Goal: Information Seeking & Learning: Learn about a topic

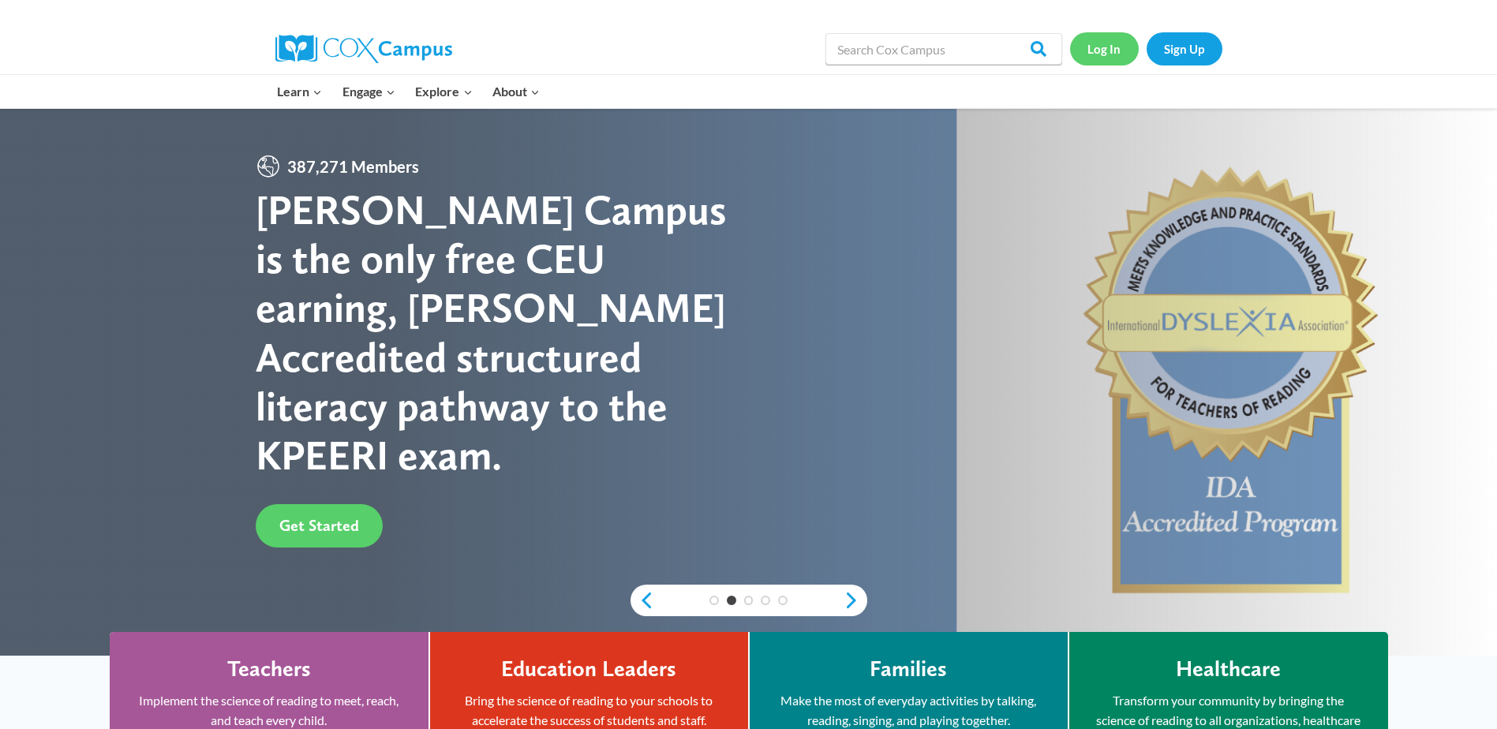
click at [1100, 46] on link "Log In" at bounding box center [1104, 48] width 69 height 32
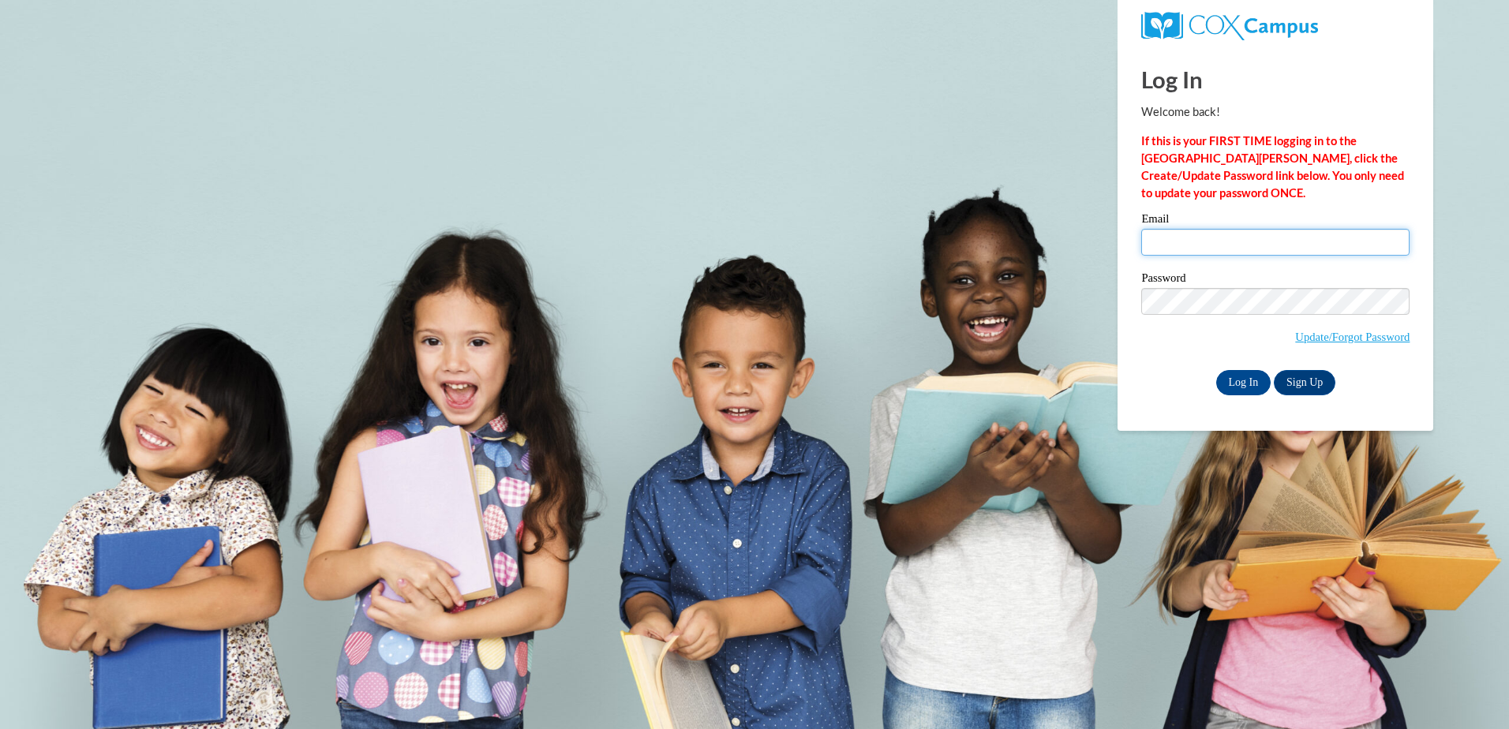
click at [1158, 247] on input "Email" at bounding box center [1275, 242] width 268 height 27
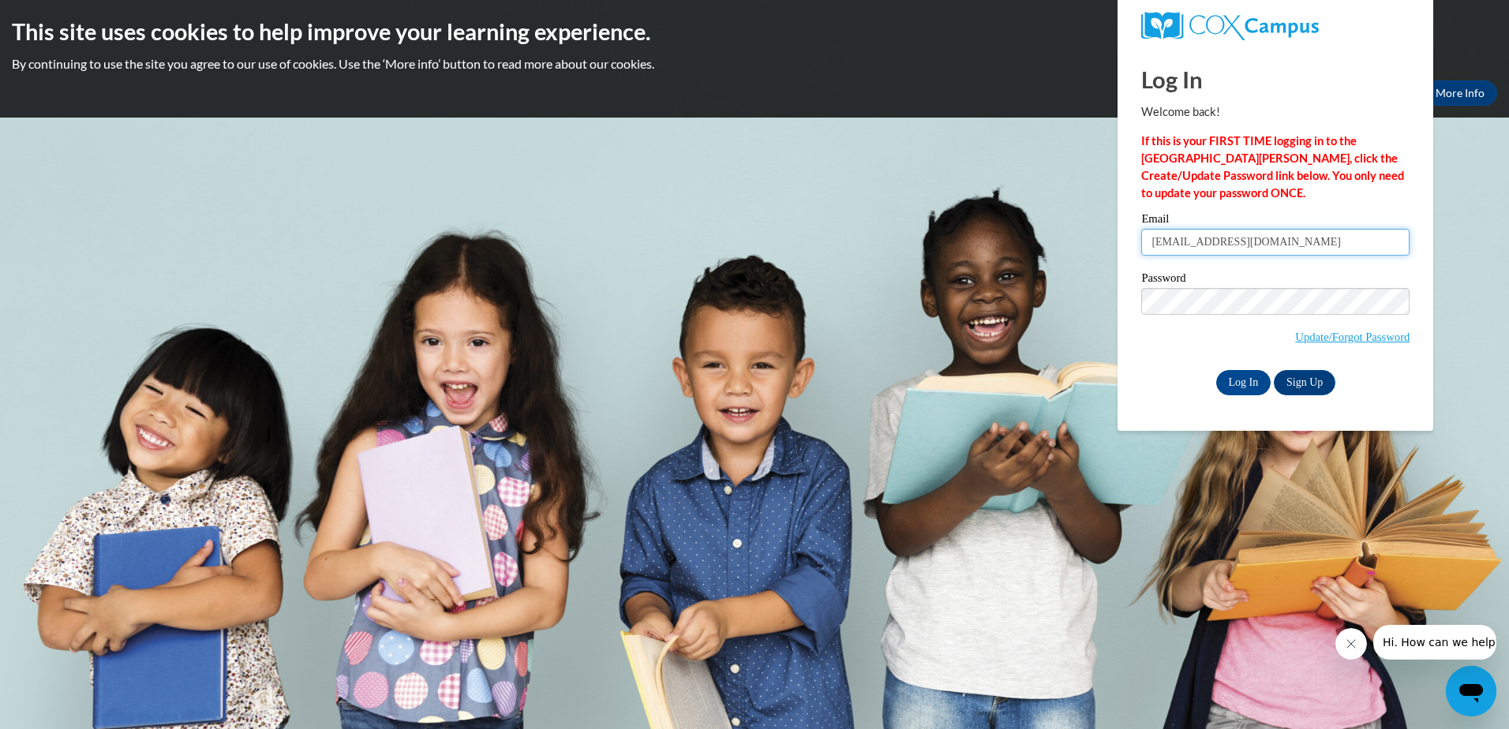
type input "carlaejames@hotmail.com"
click at [1248, 389] on input "Log In" at bounding box center [1243, 382] width 55 height 25
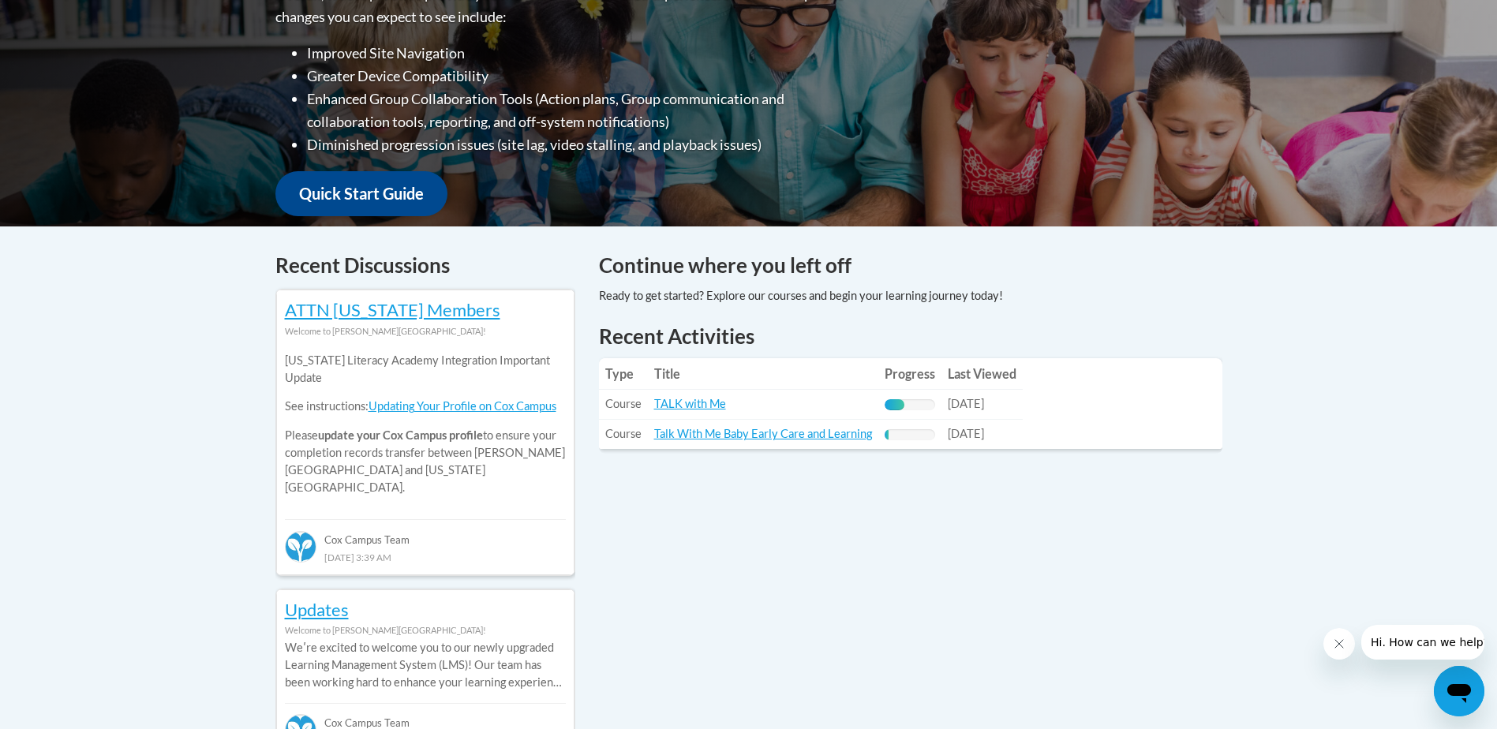
scroll to position [474, 0]
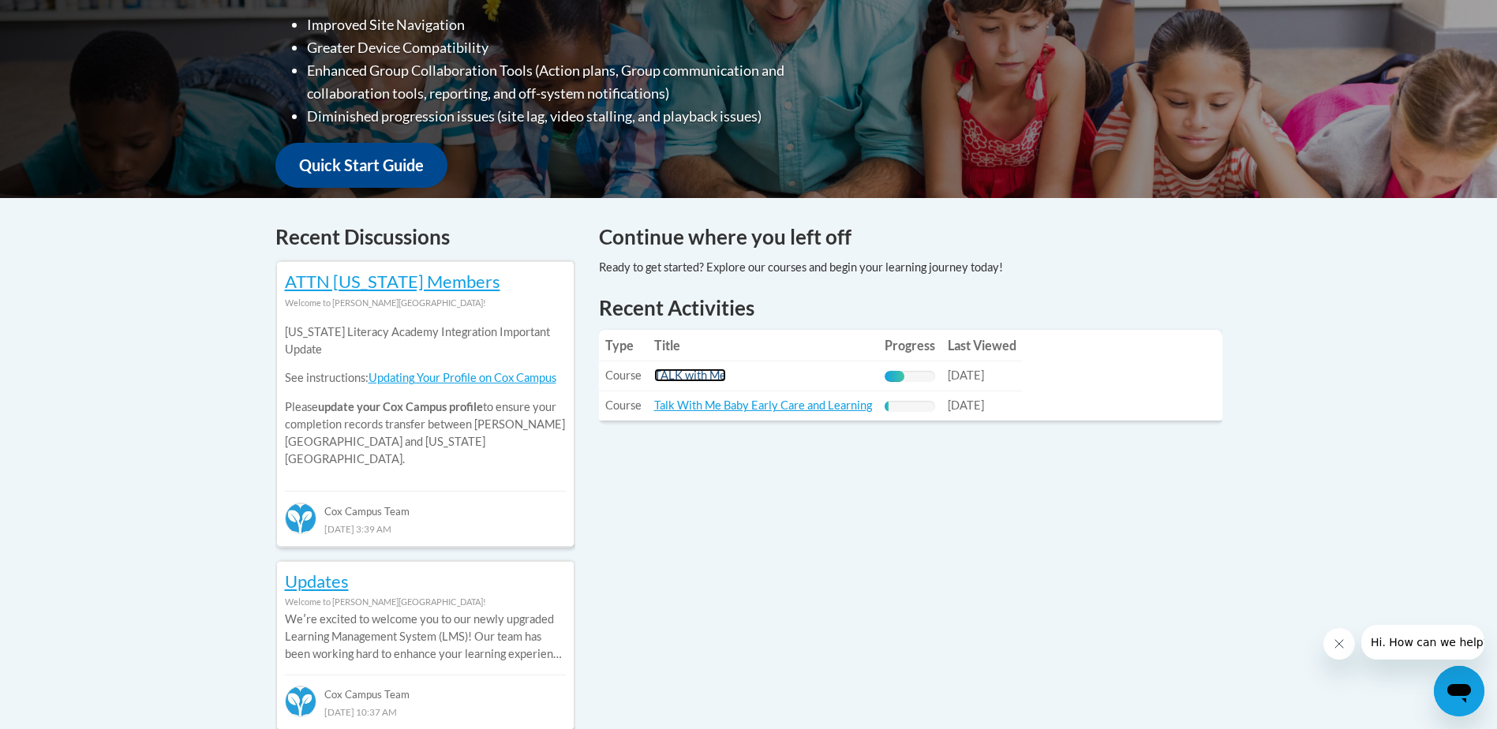
click at [668, 376] on link "TALK with Me" at bounding box center [690, 375] width 72 height 13
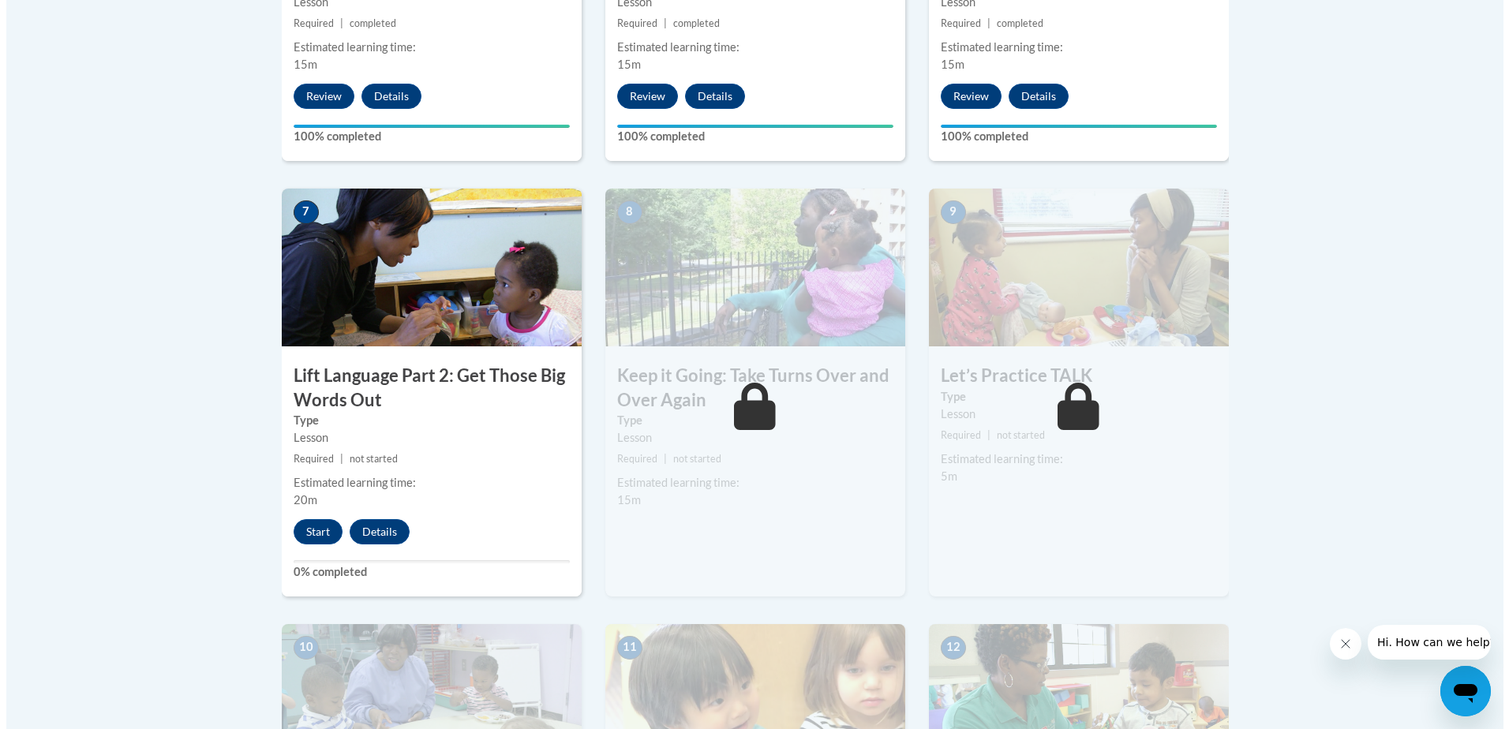
scroll to position [1263, 0]
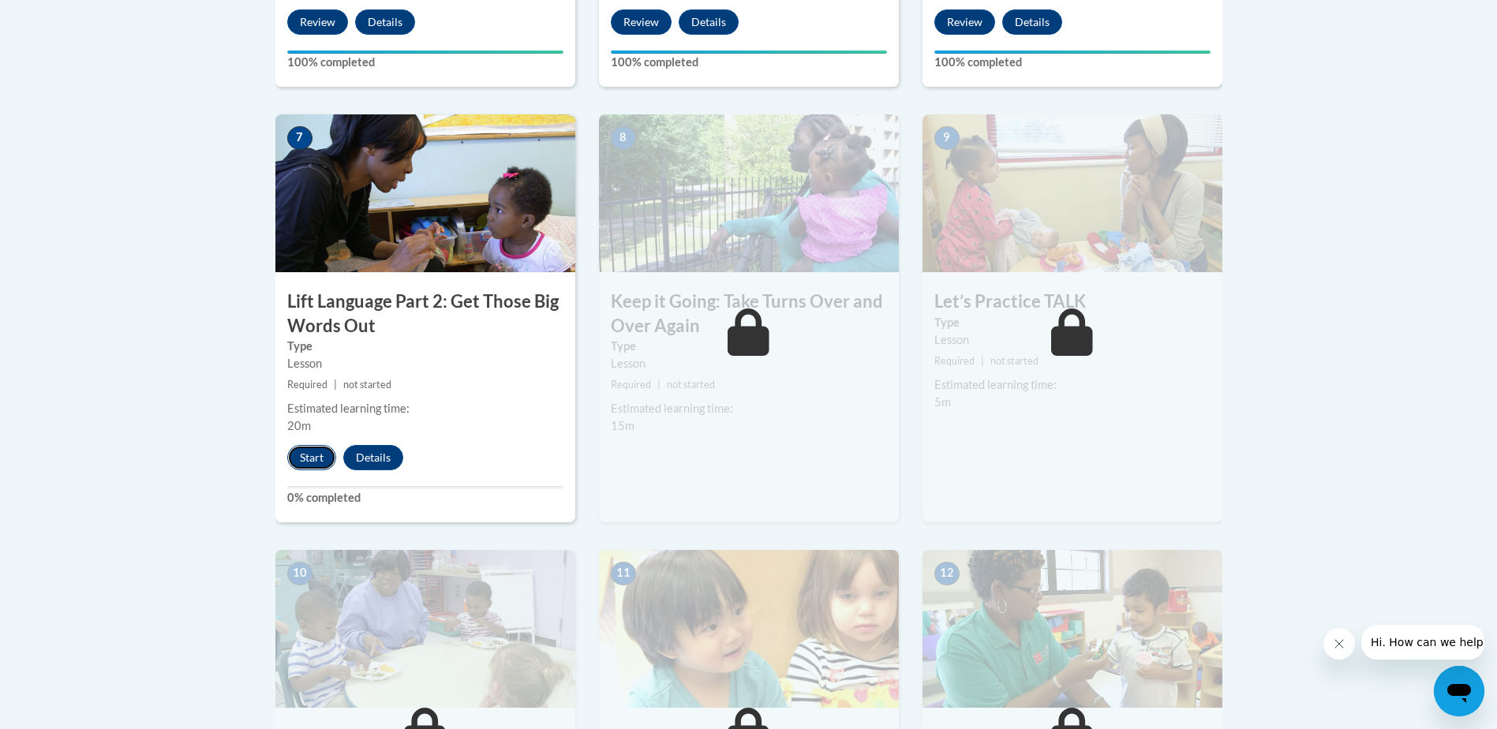
click at [318, 460] on button "Start" at bounding box center [311, 457] width 49 height 25
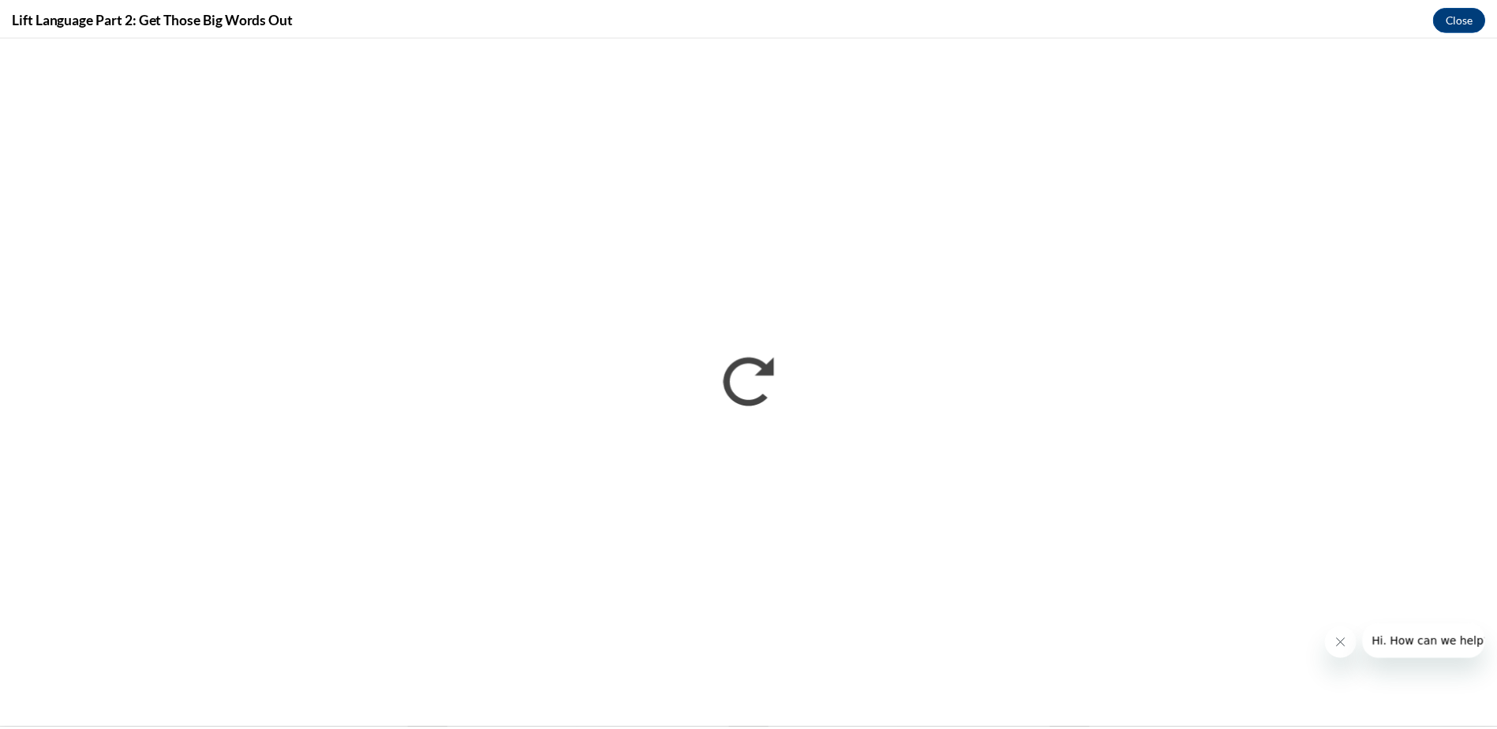
scroll to position [0, 0]
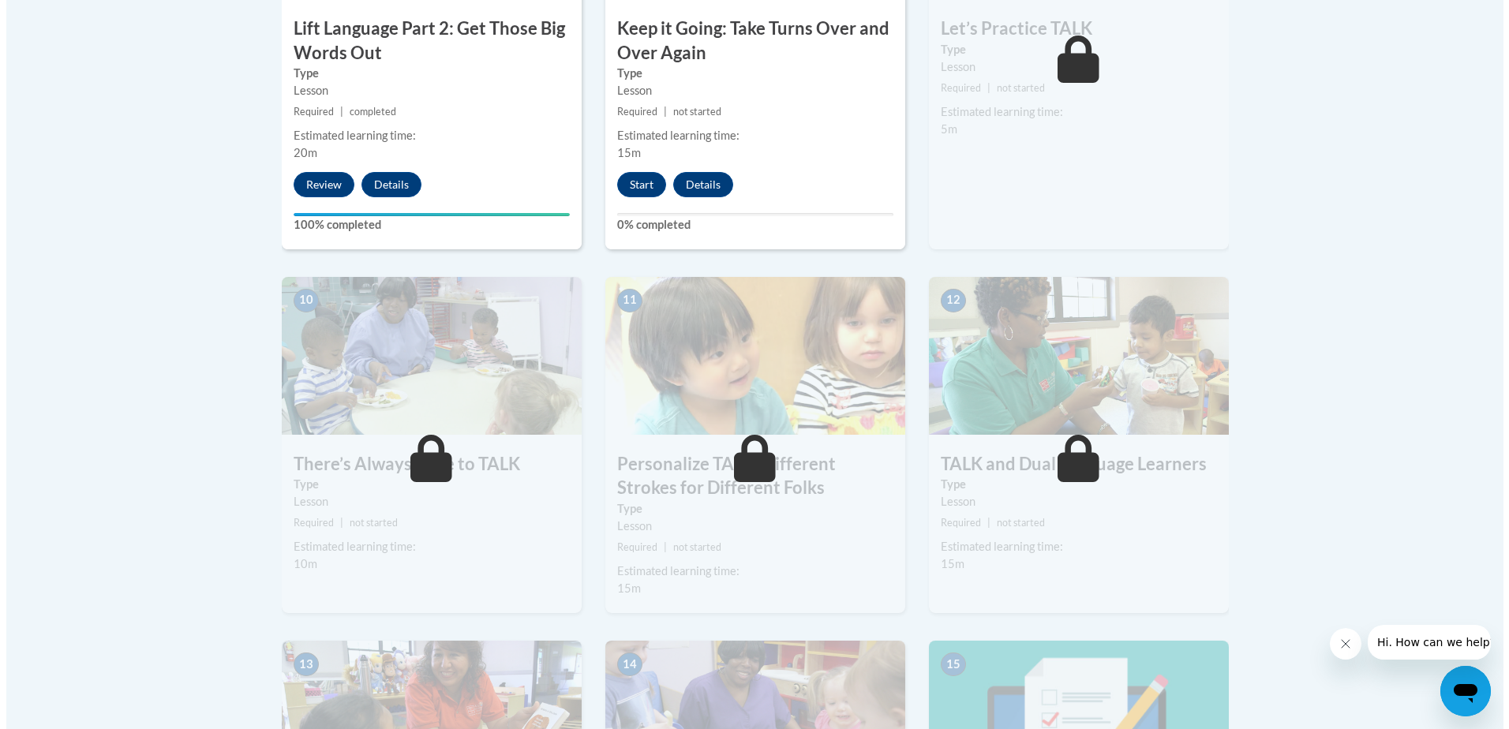
scroll to position [1499, 0]
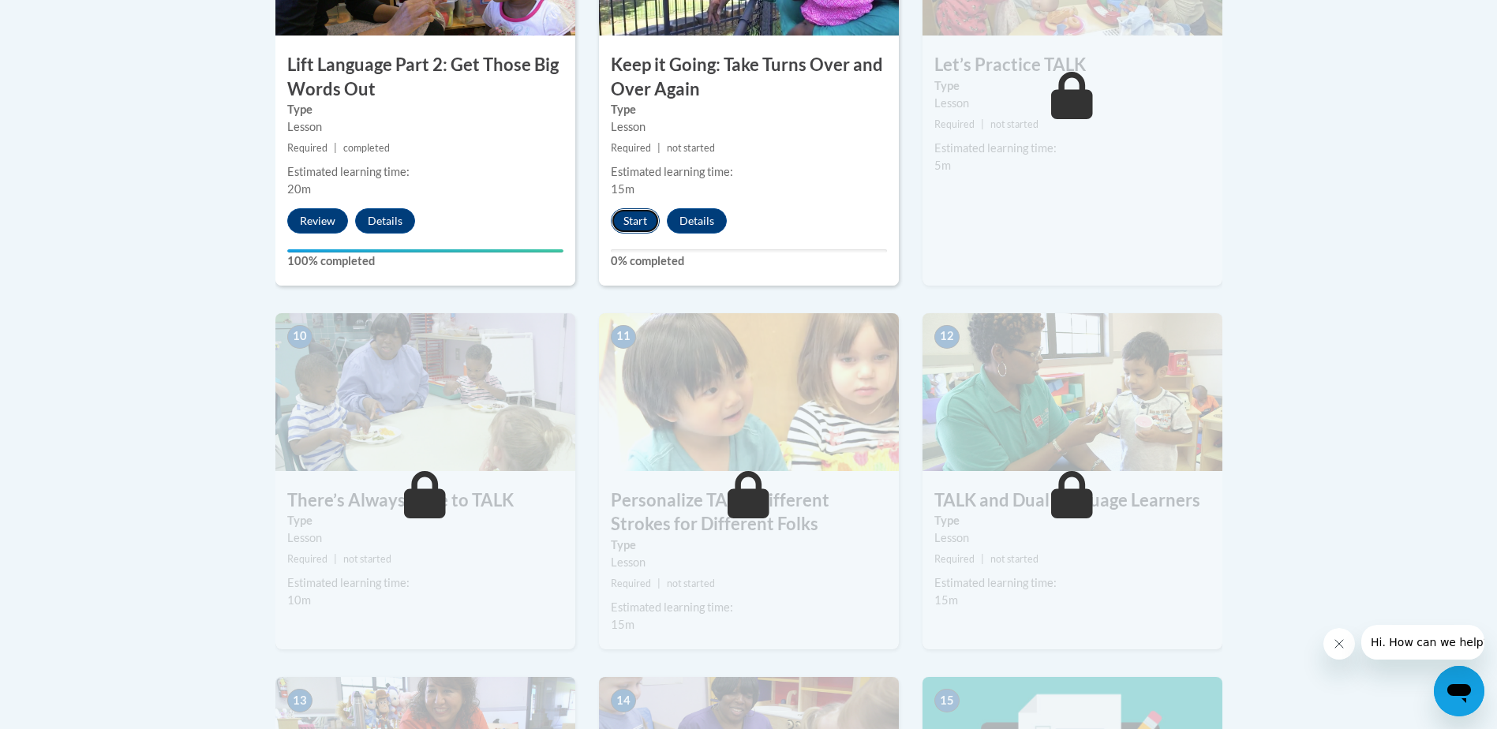
click at [635, 219] on button "Start" at bounding box center [635, 220] width 49 height 25
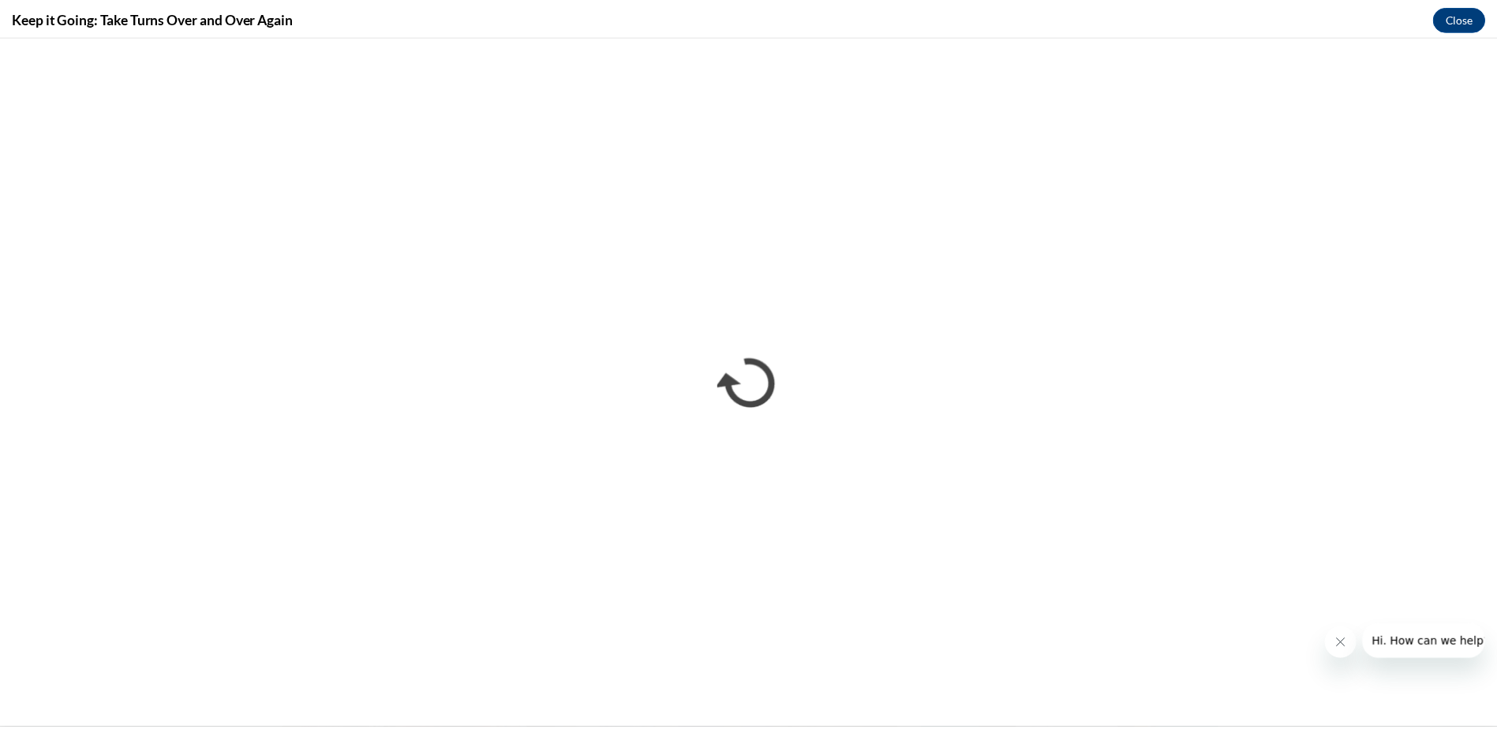
scroll to position [0, 0]
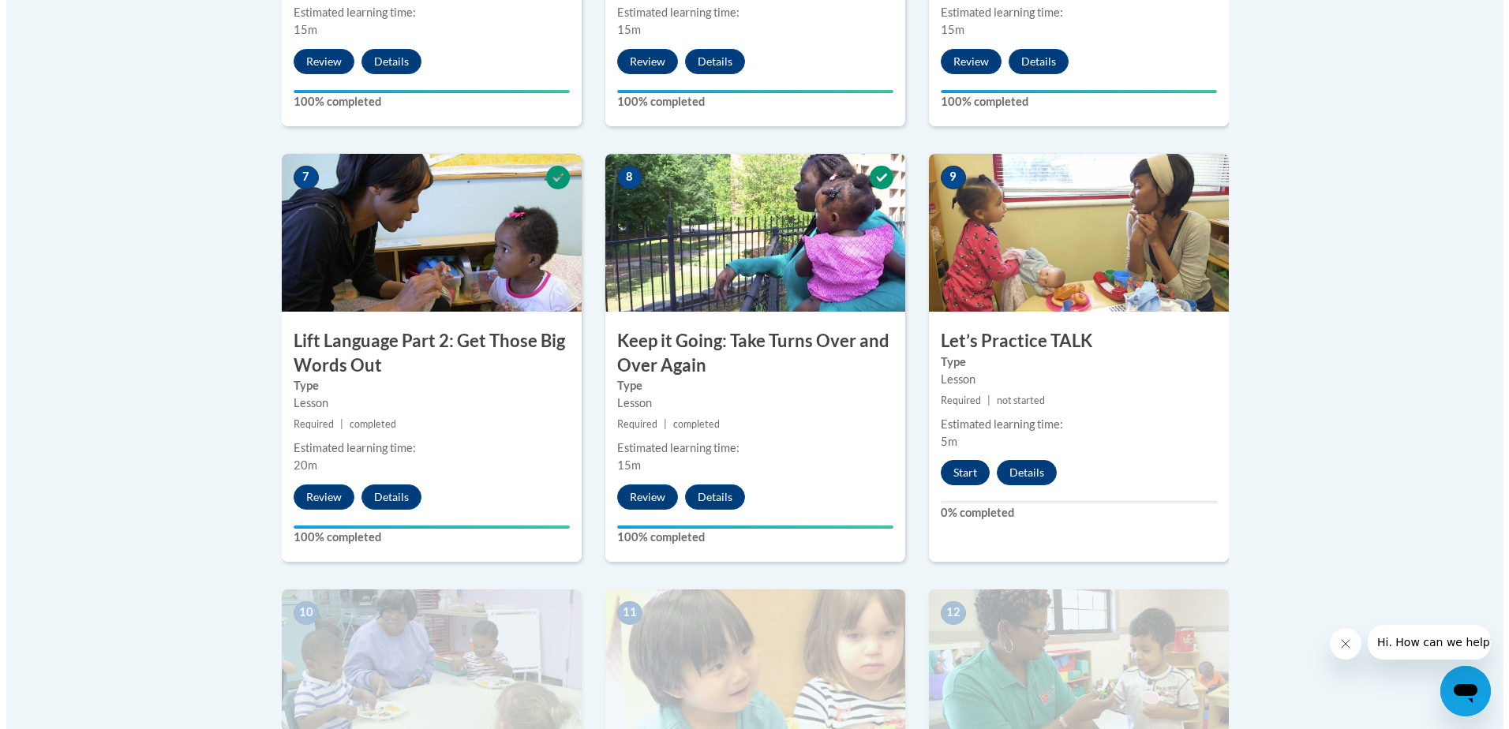
scroll to position [1263, 0]
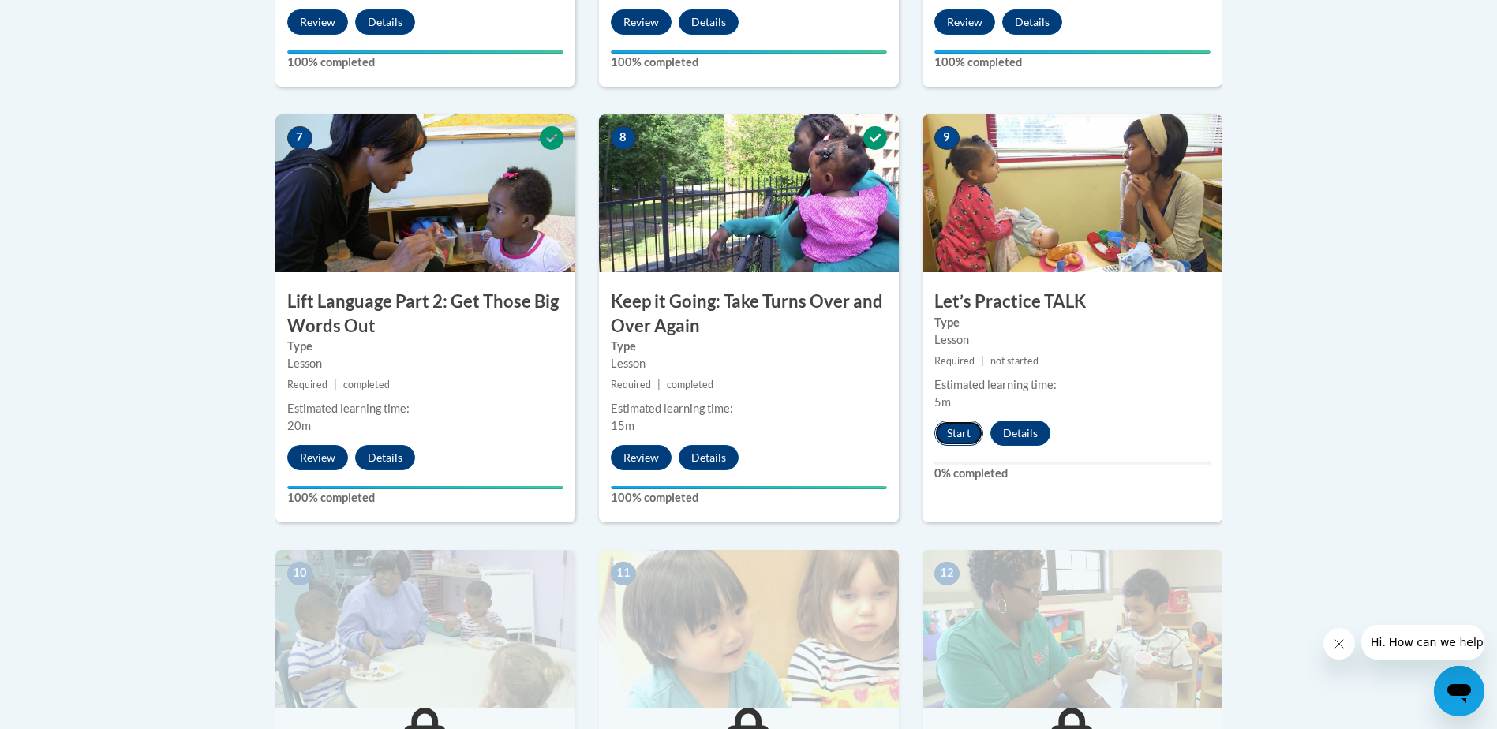
click at [960, 438] on button "Start" at bounding box center [958, 433] width 49 height 25
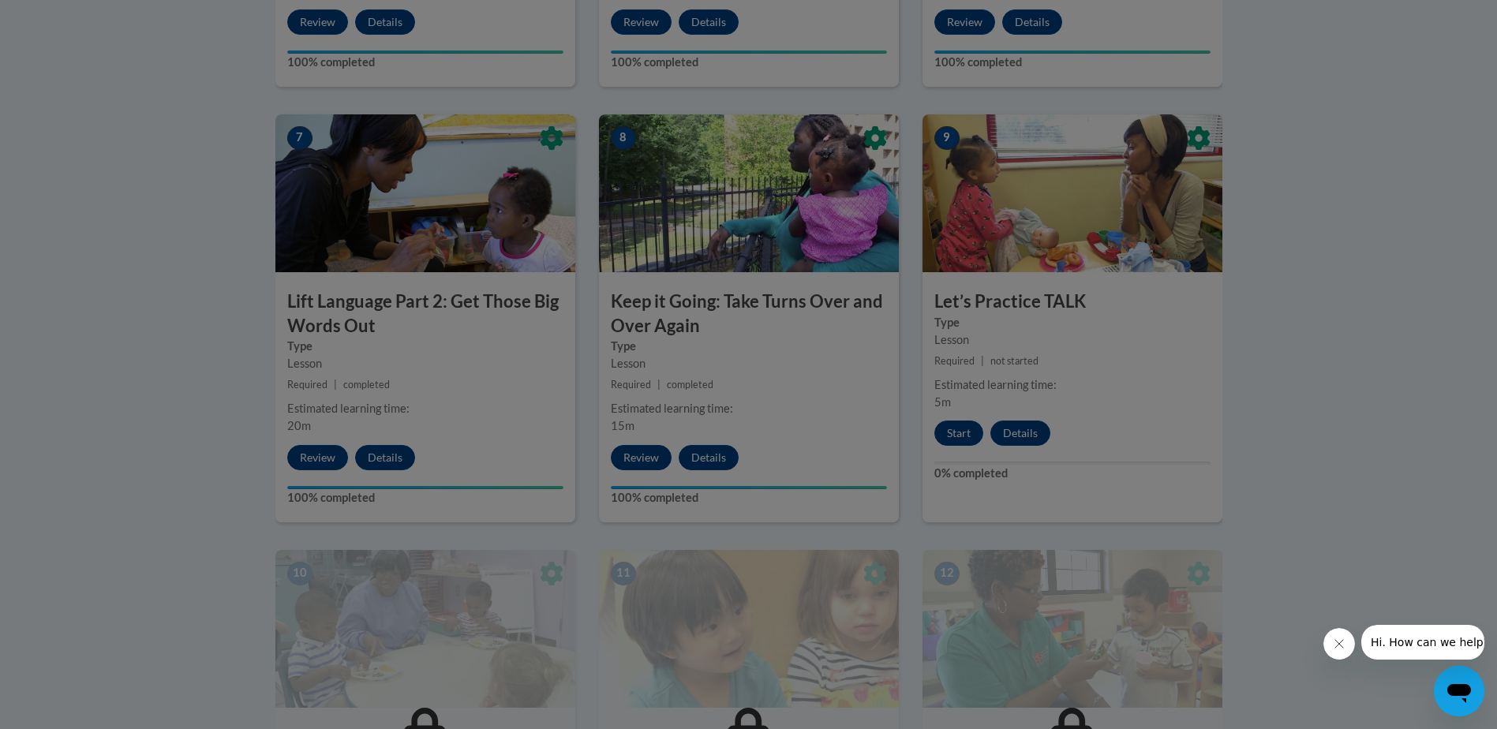
scroll to position [1313, 0]
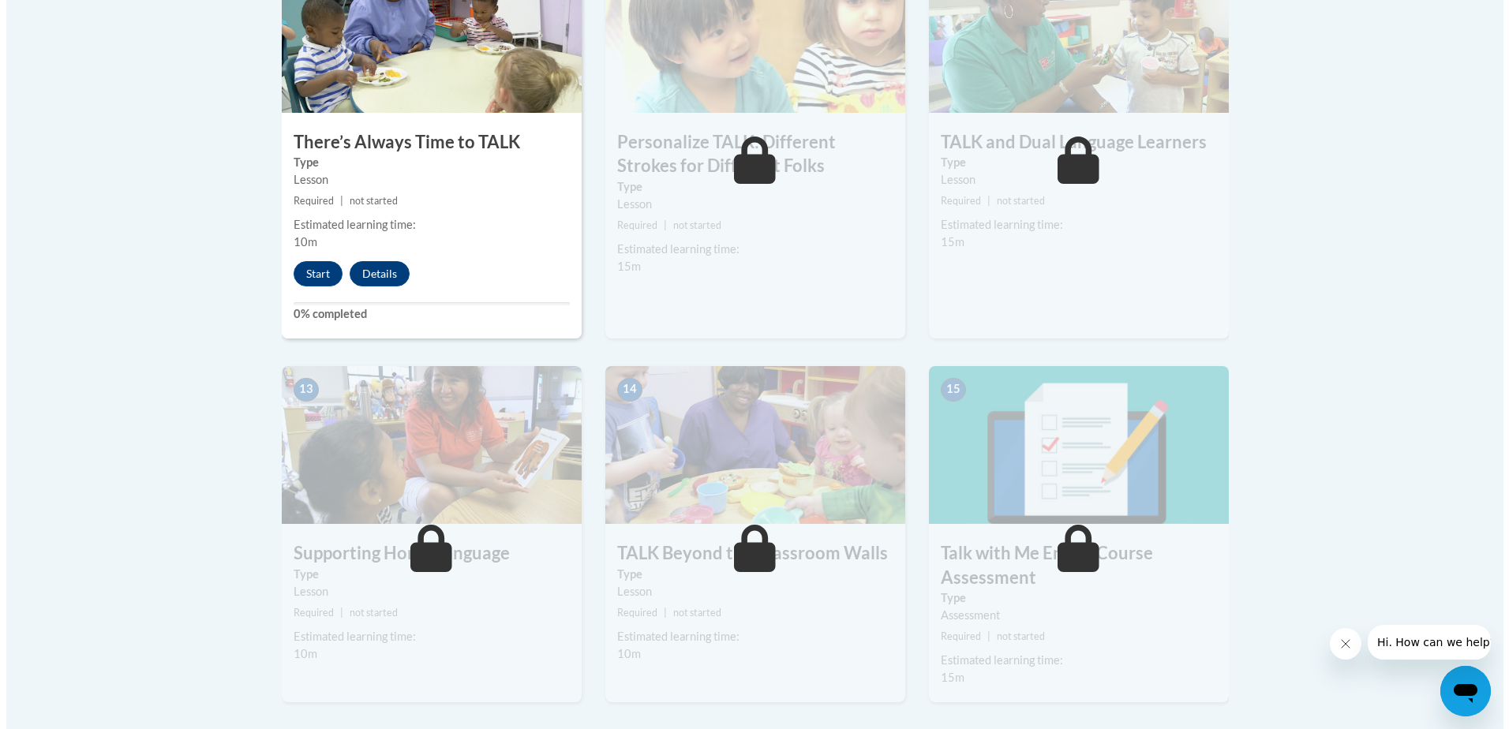
scroll to position [1840, 0]
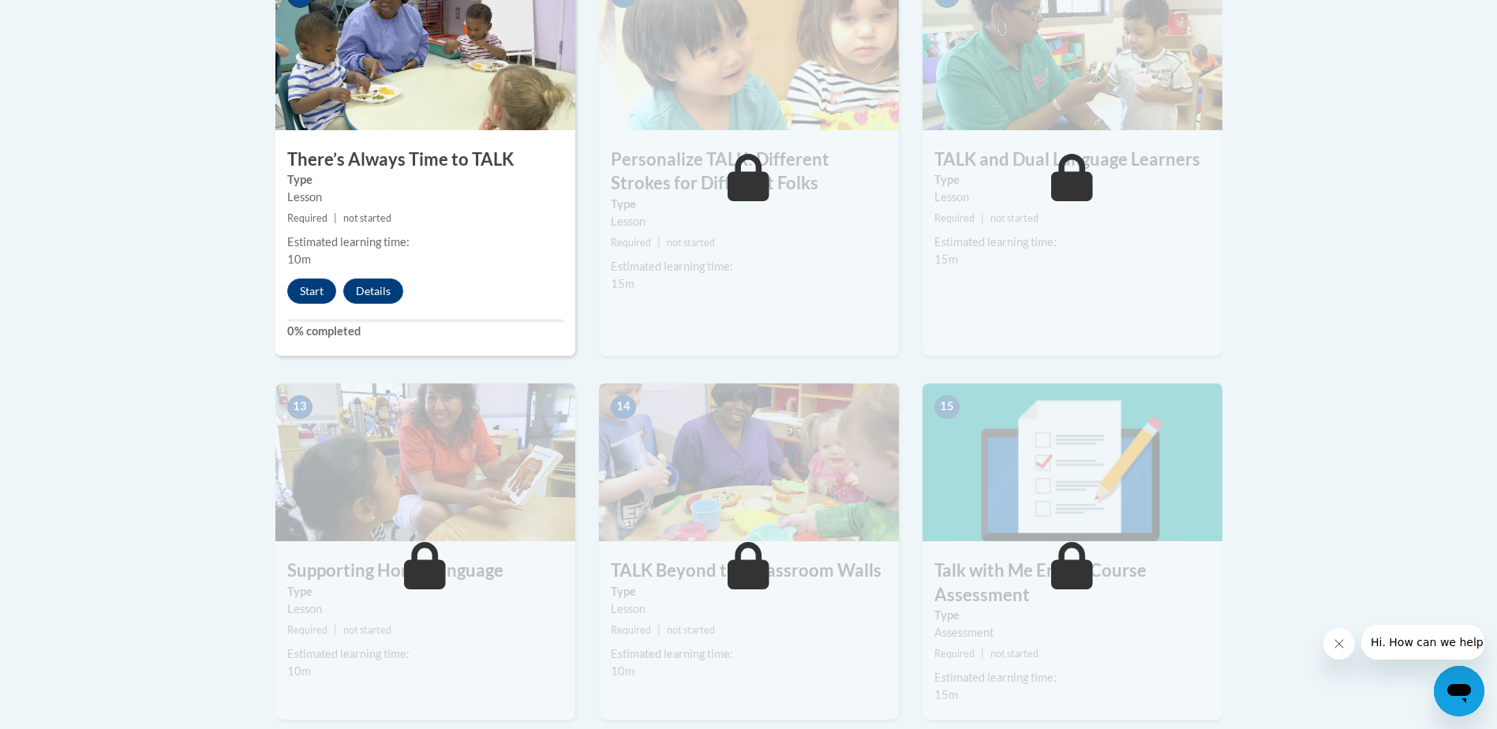
click at [751, 188] on icon at bounding box center [749, 177] width 42 height 47
click at [298, 292] on button "Start" at bounding box center [311, 291] width 49 height 25
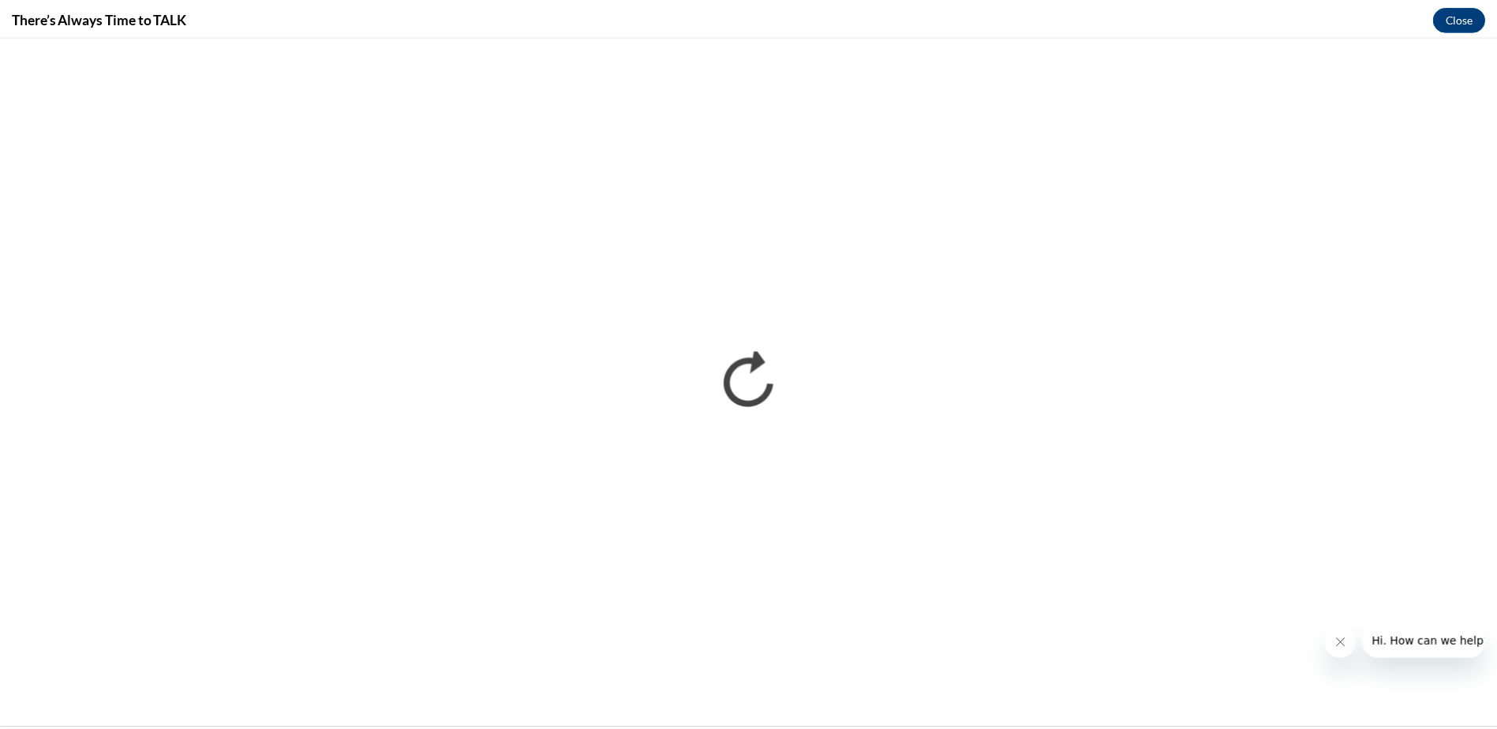
scroll to position [0, 0]
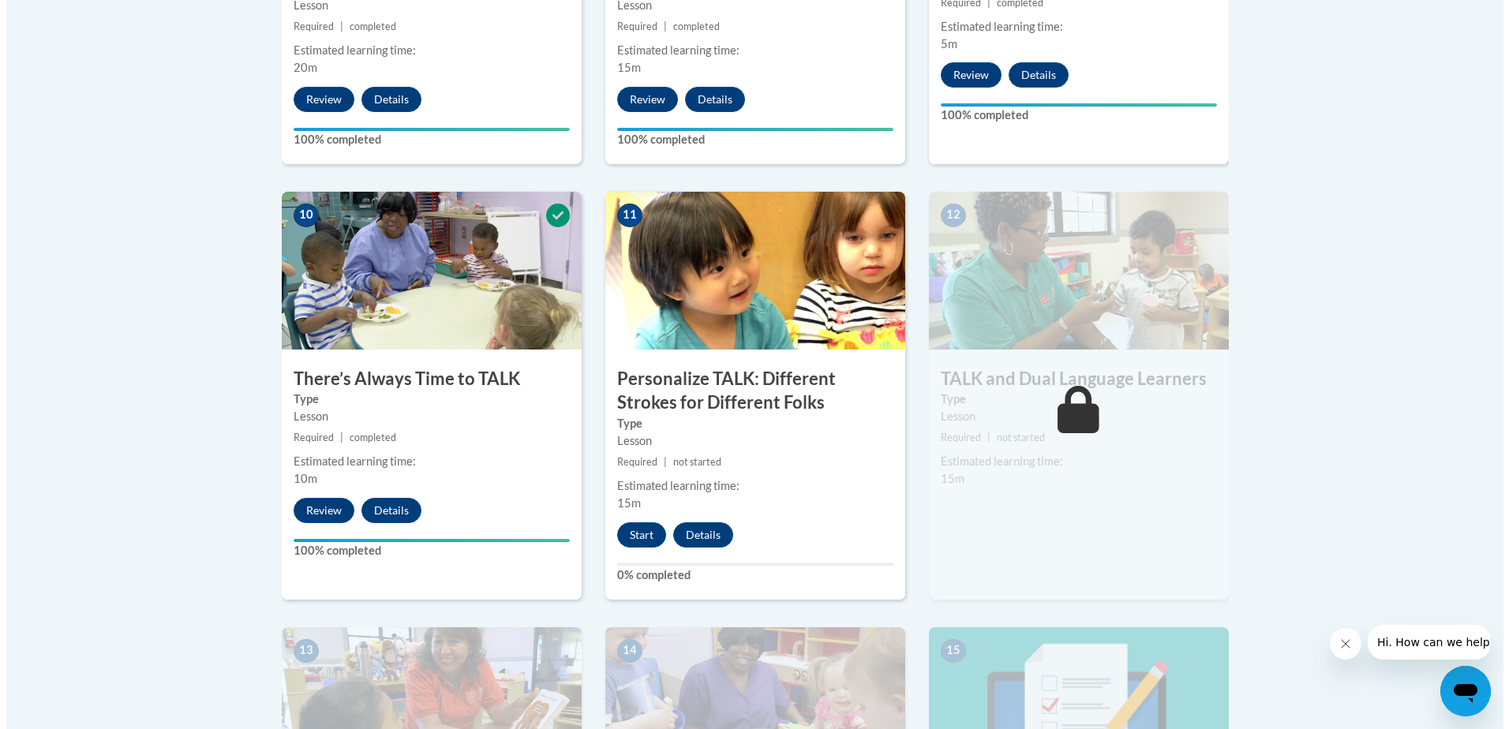
scroll to position [1660, 0]
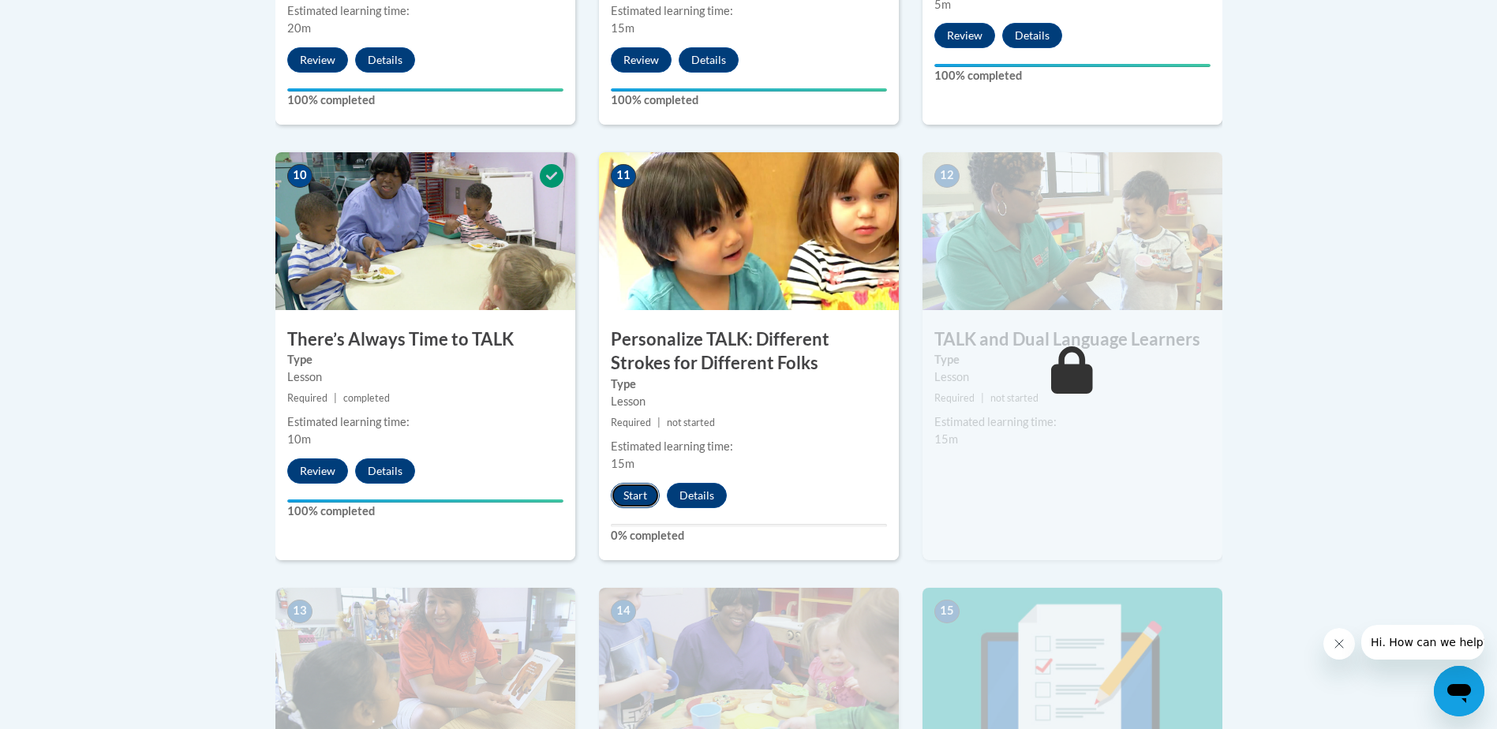
click at [633, 492] on button "Start" at bounding box center [635, 495] width 49 height 25
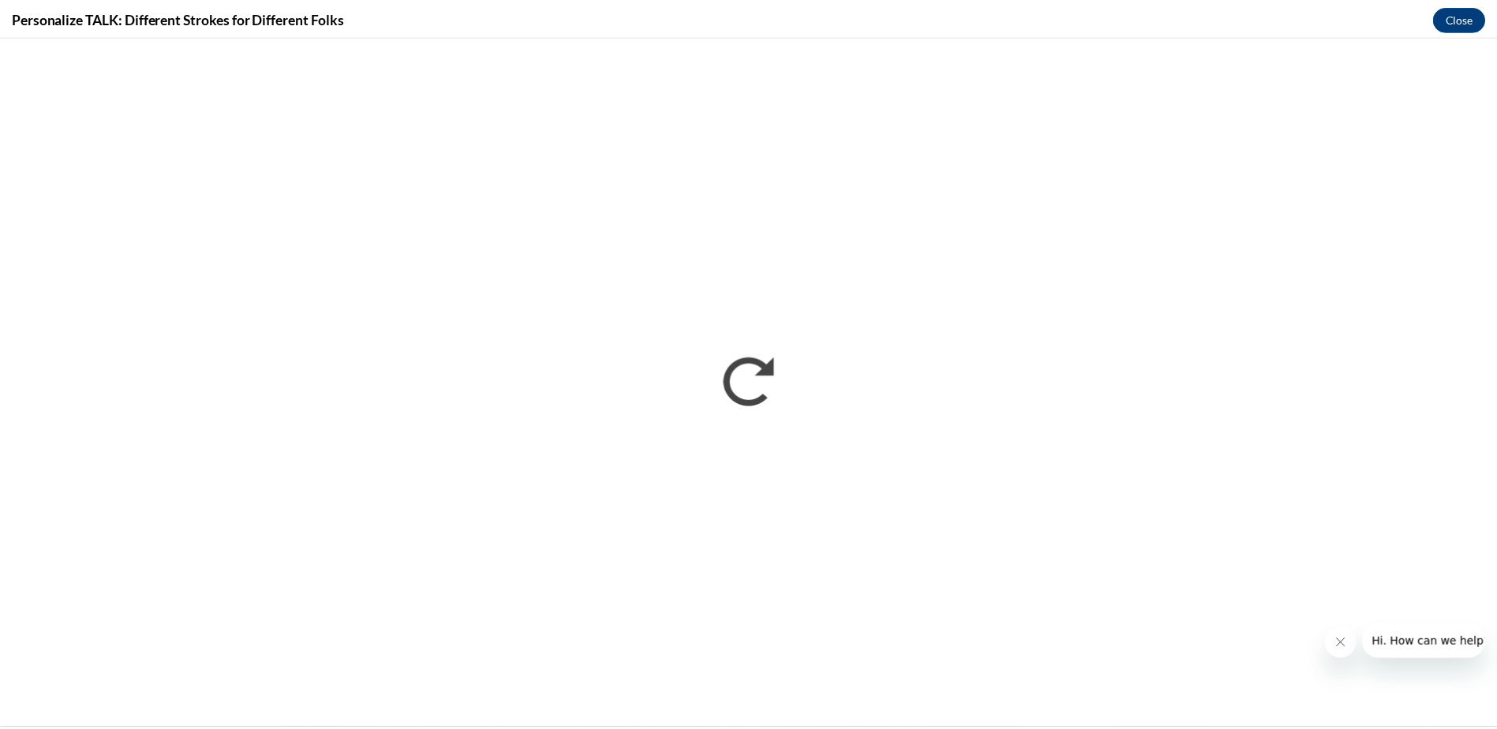
scroll to position [0, 0]
